Goal: Transaction & Acquisition: Purchase product/service

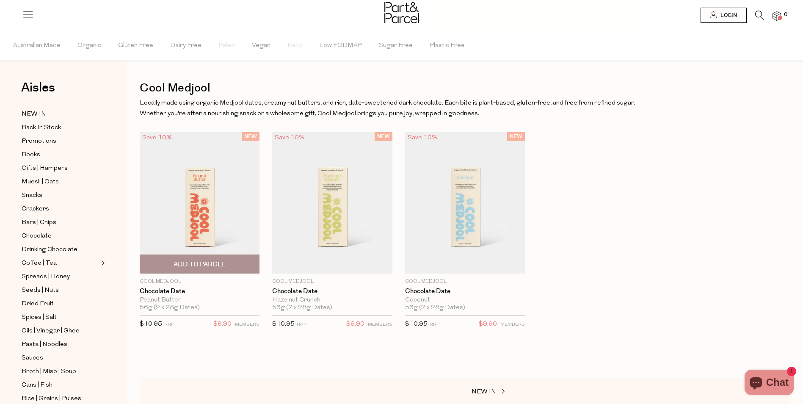
click at [203, 182] on img at bounding box center [200, 203] width 120 height 142
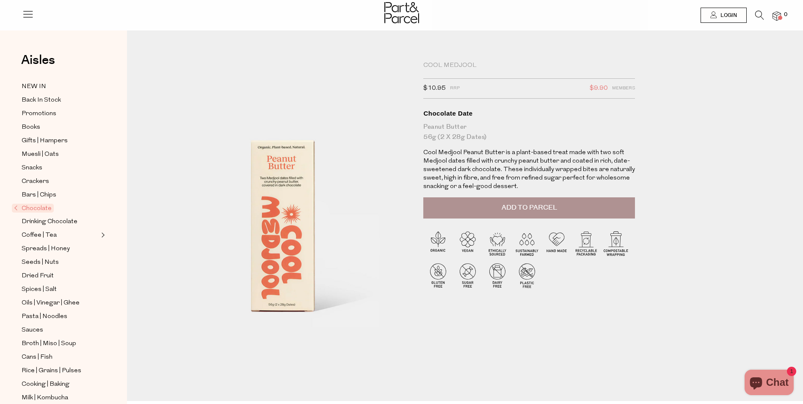
click at [536, 210] on span "Add to Parcel" at bounding box center [529, 208] width 55 height 10
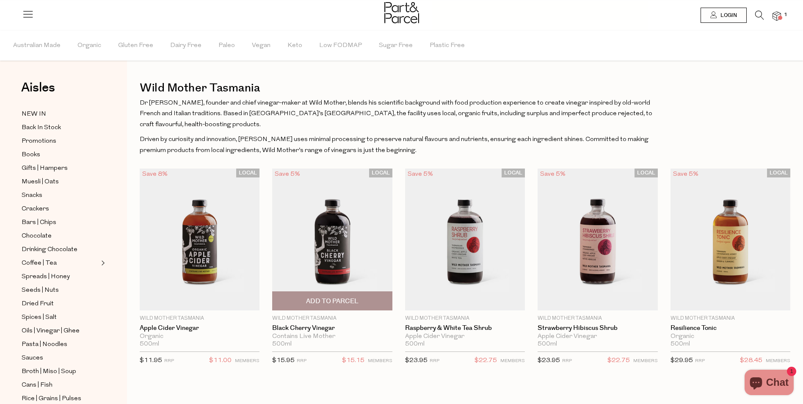
click at [335, 297] on span "Add To Parcel" at bounding box center [332, 301] width 53 height 9
